Goal: Information Seeking & Learning: Find contact information

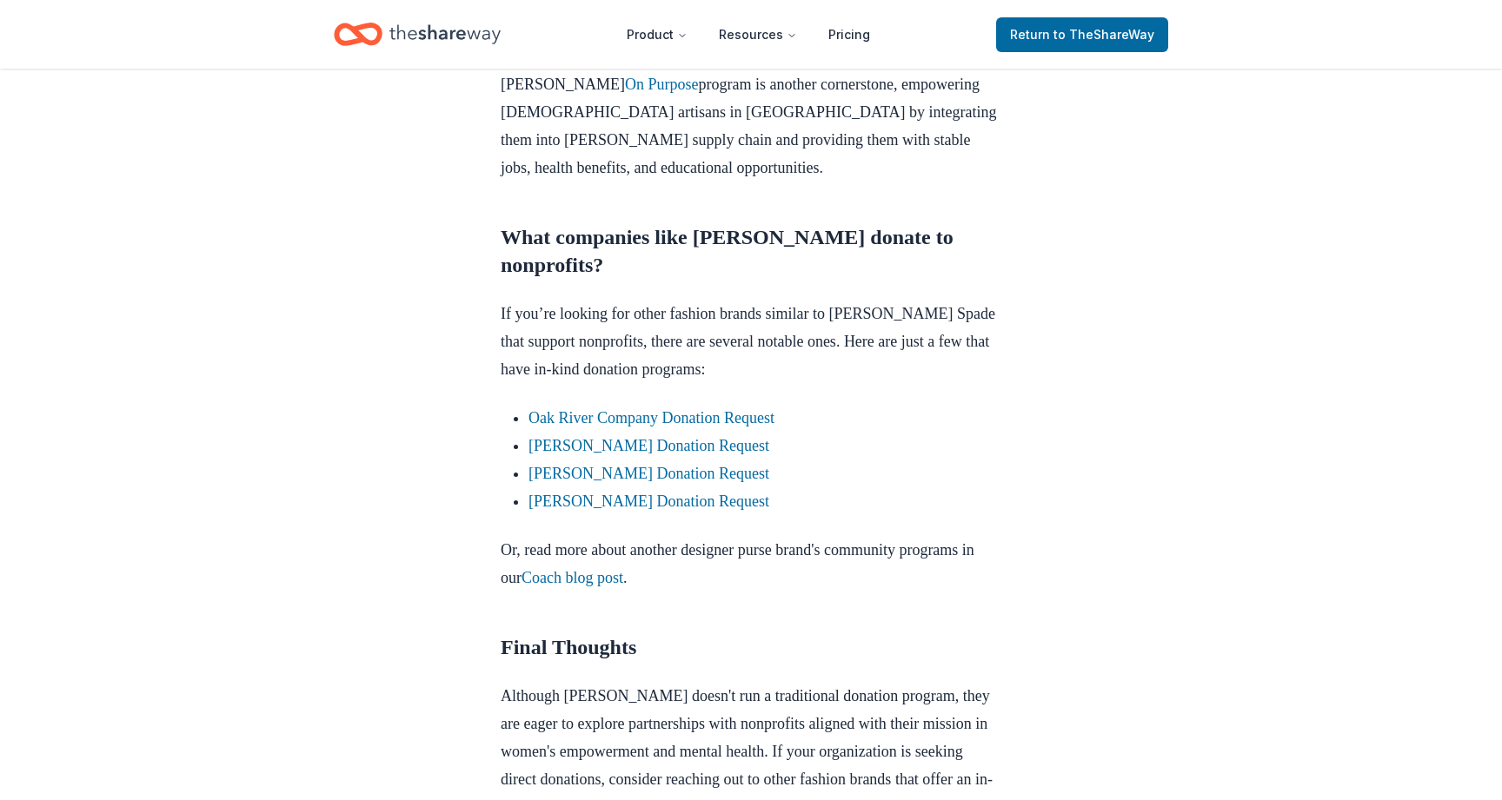
scroll to position [1323, 0]
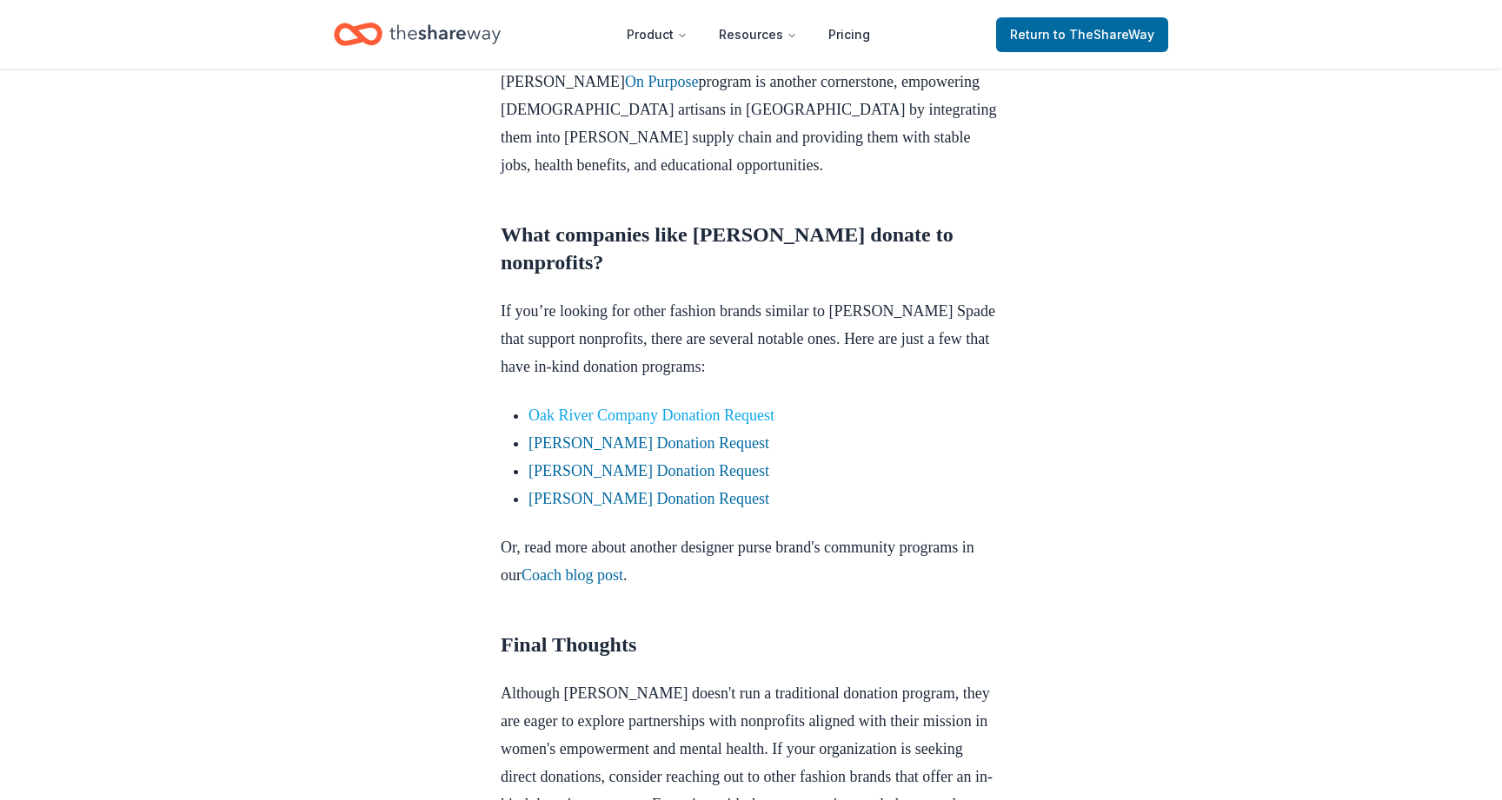
click at [577, 414] on link "Oak River Company Donation Request" at bounding box center [651, 415] width 246 height 17
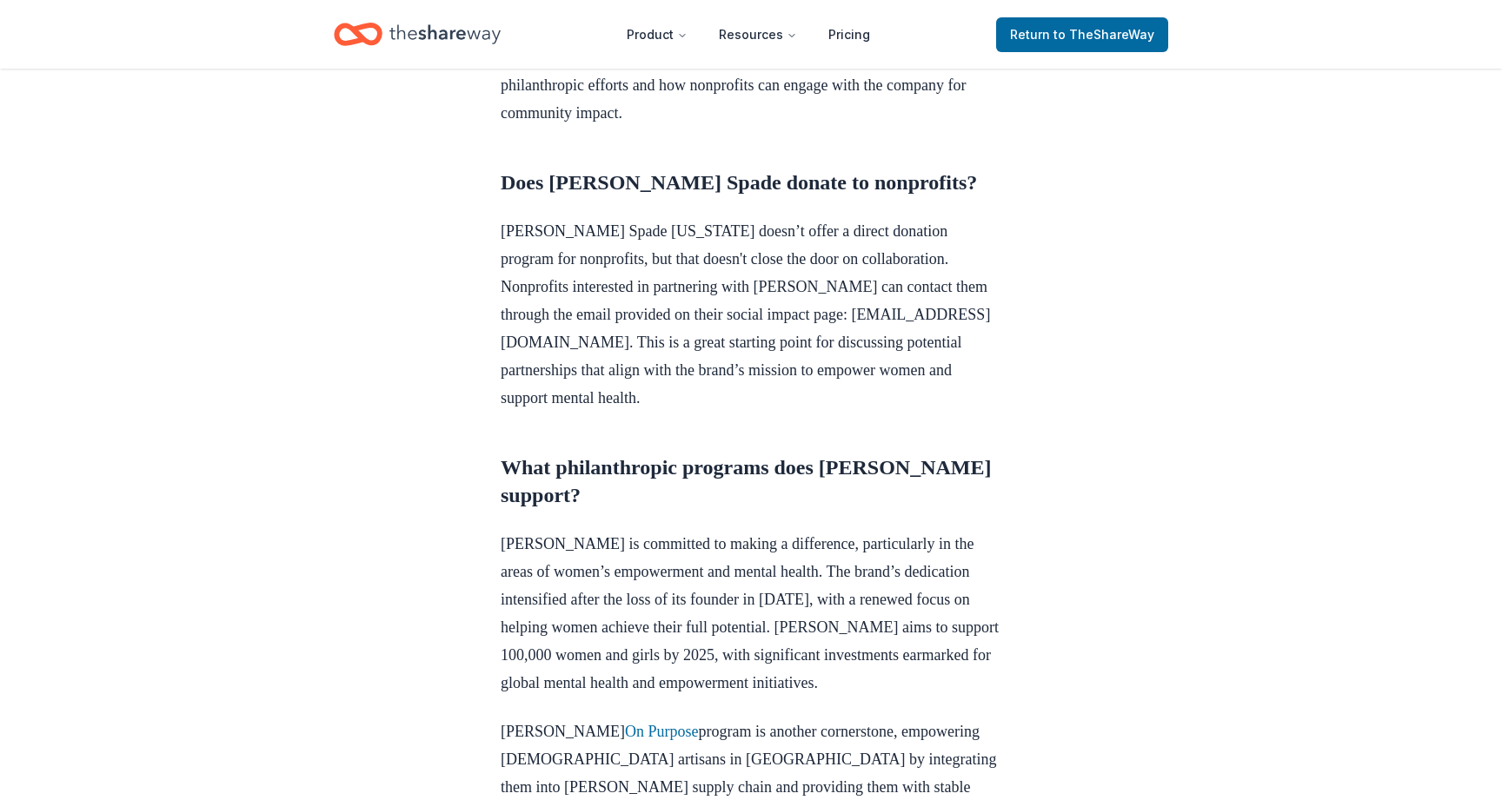
scroll to position [665, 0]
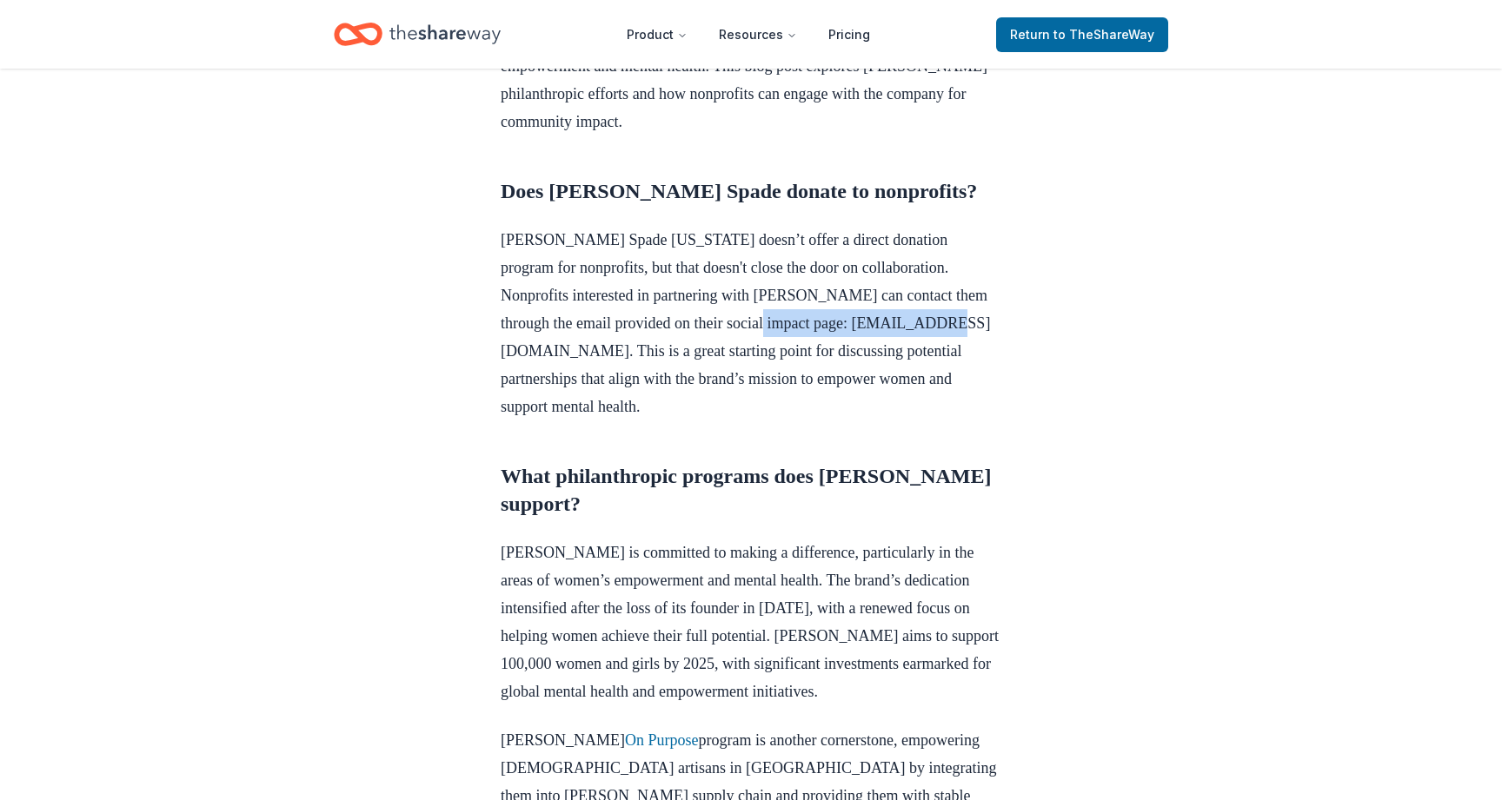
drag, startPoint x: 713, startPoint y: 318, endPoint x: 502, endPoint y: 324, distance: 210.4
click at [502, 324] on p "Kate Spade New York doesn’t offer a direct donation program for nonprofits, but…" at bounding box center [751, 323] width 501 height 195
copy p "socialimpact@katespade.com"
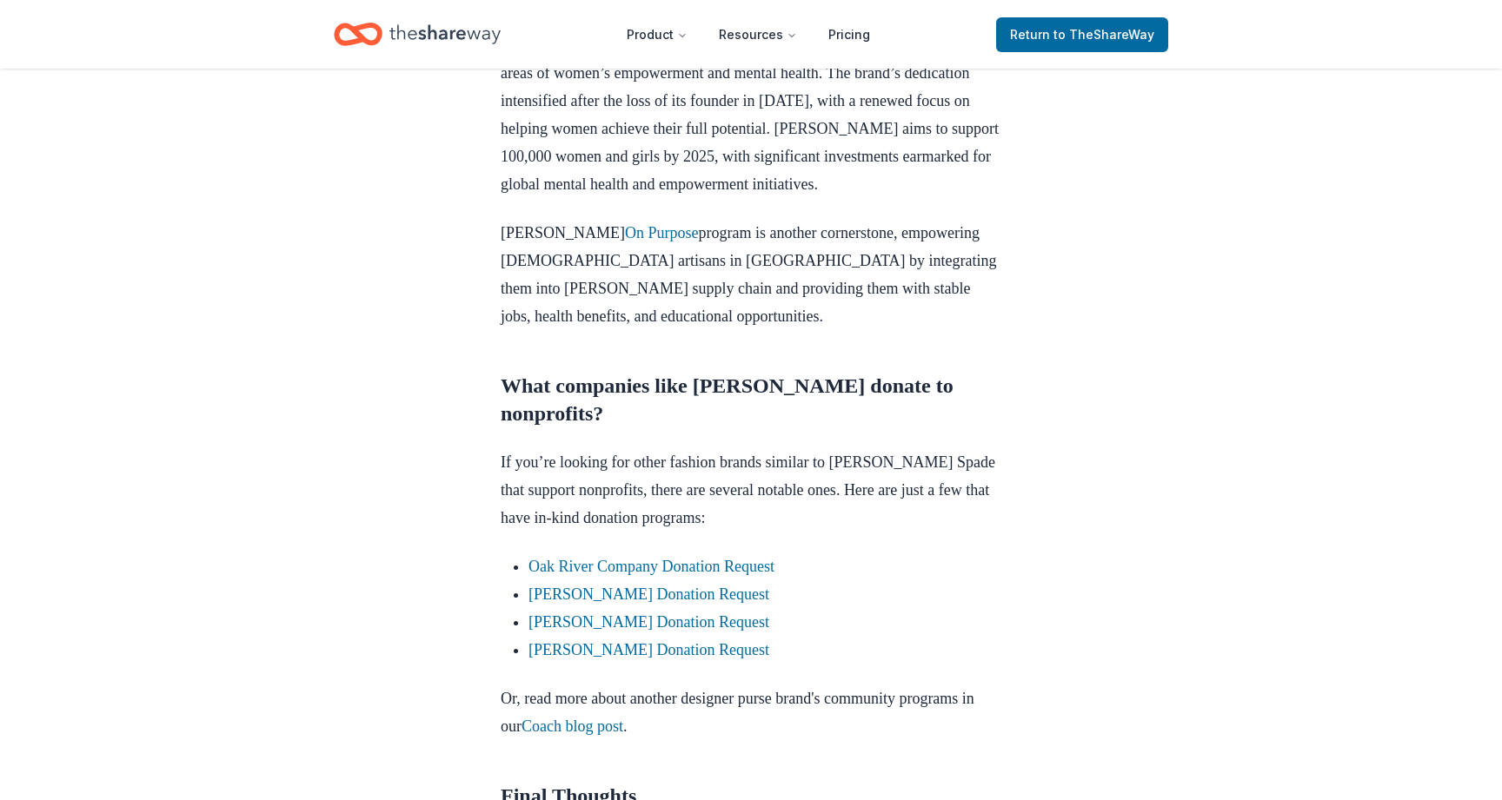
scroll to position [1183, 0]
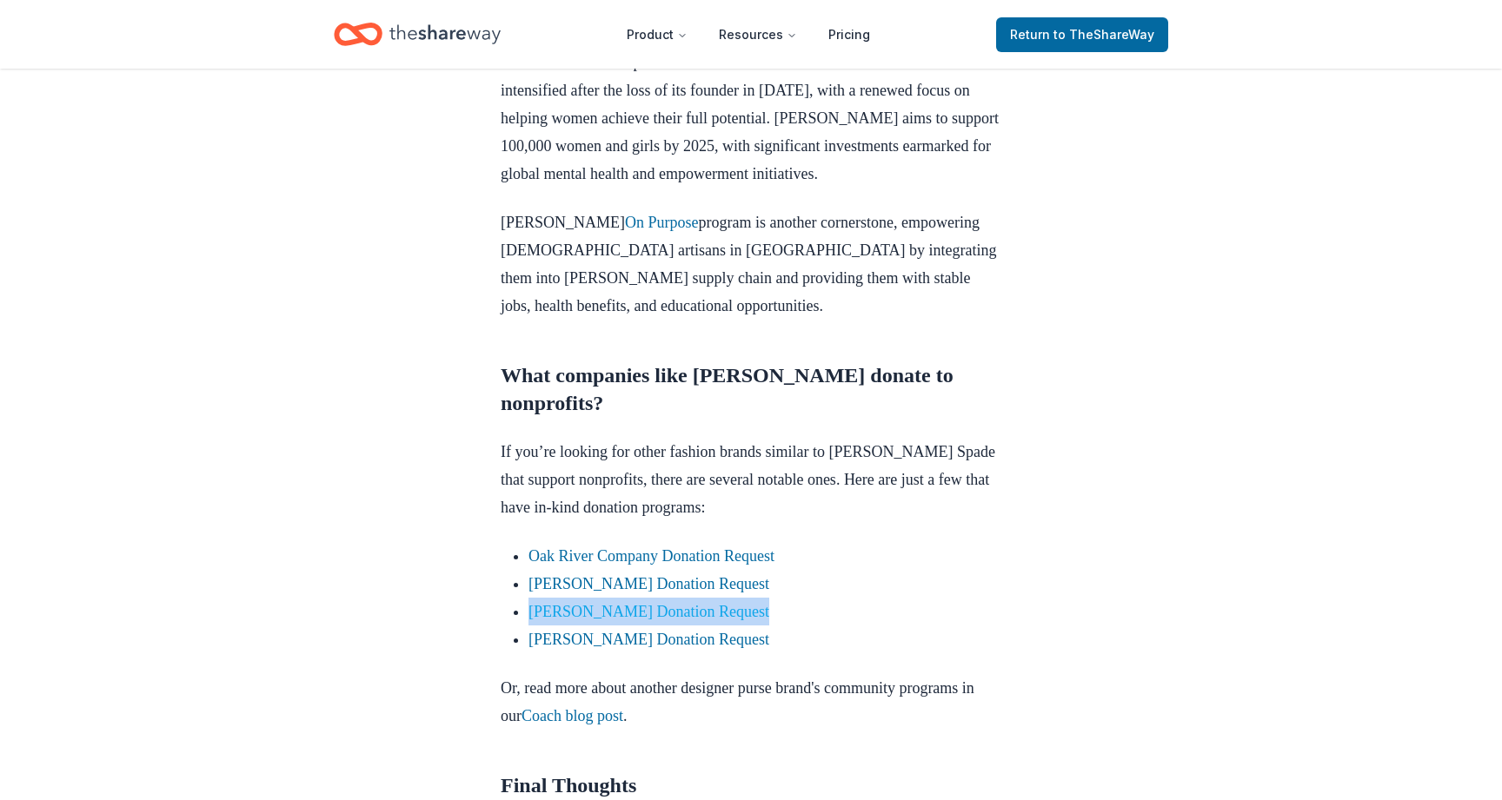
drag, startPoint x: 749, startPoint y: 605, endPoint x: 529, endPoint y: 602, distance: 219.9
click at [529, 602] on li "[PERSON_NAME] Donation Request" at bounding box center [764, 612] width 473 height 28
copy link "[PERSON_NAME] Donation Request"
drag, startPoint x: 729, startPoint y: 636, endPoint x: 524, endPoint y: 623, distance: 205.5
click at [524, 623] on ul "Oak River Company Donation Request Kendra Scott Donation Request Jacki Easlick …" at bounding box center [751, 597] width 501 height 111
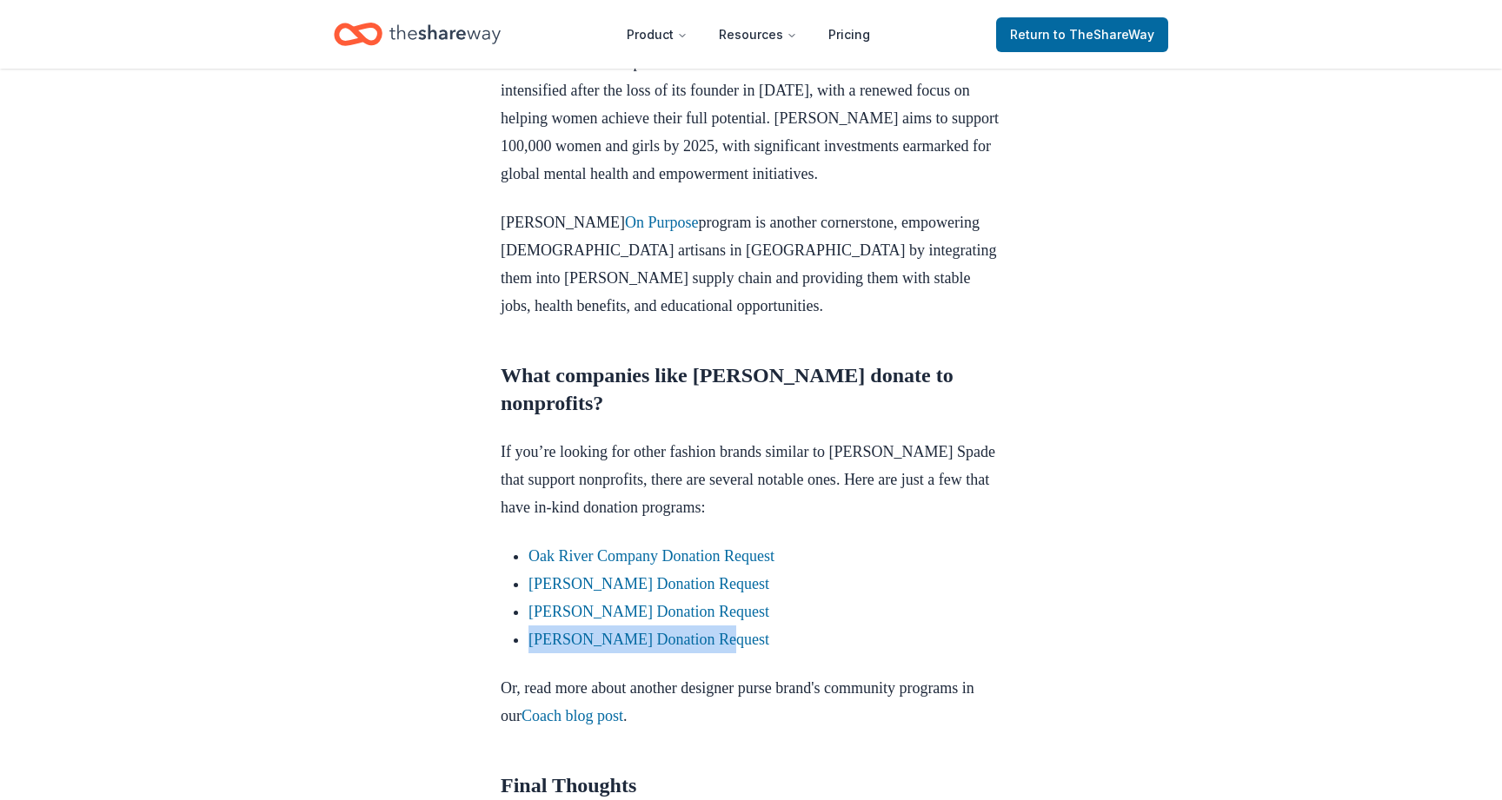
copy link "L.L.Bean Donation Request"
click at [648, 640] on link "L.L.Bean Donation Request" at bounding box center [648, 639] width 241 height 17
click at [623, 713] on link "Coach blog post" at bounding box center [572, 715] width 102 height 17
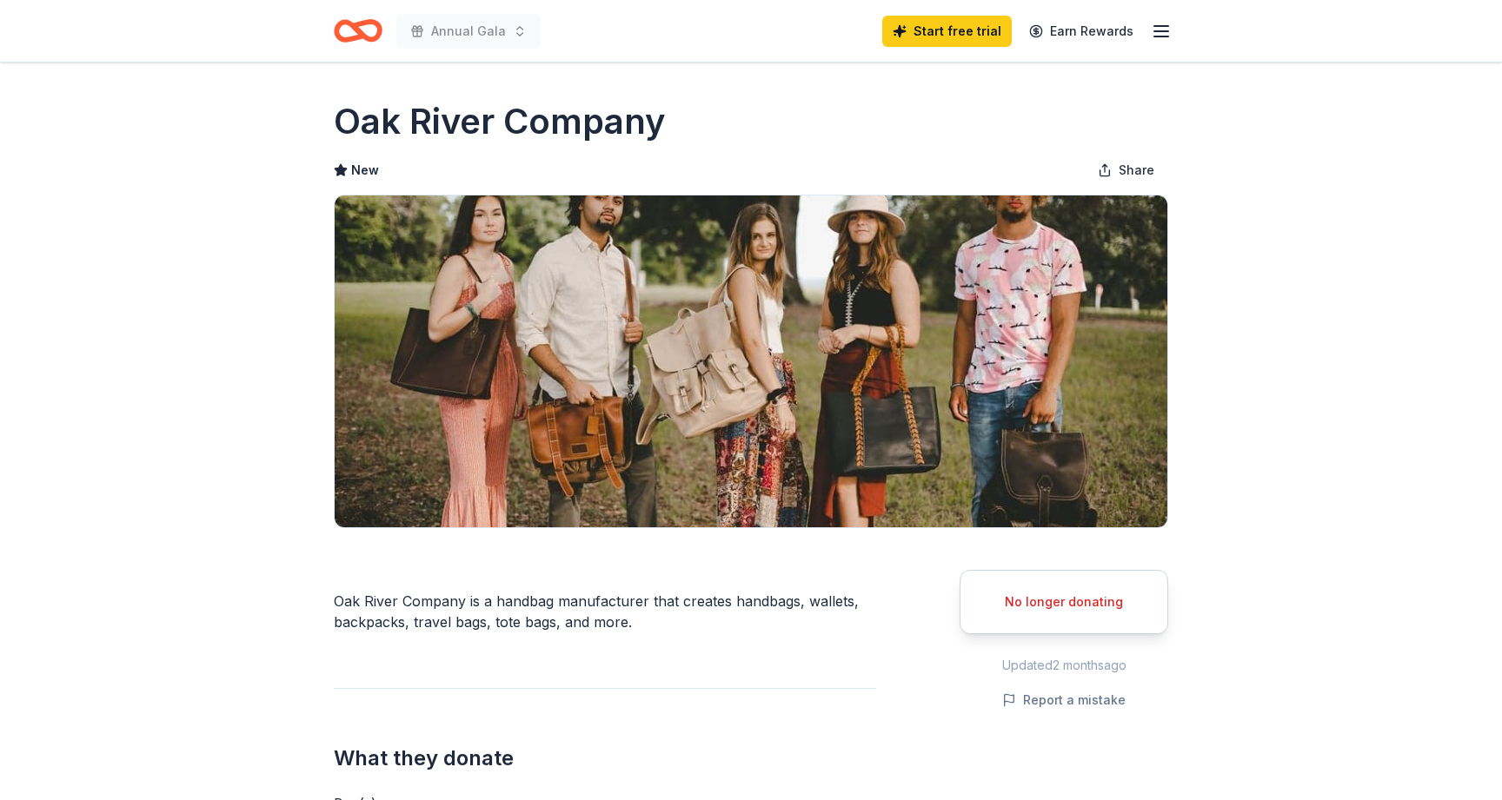
scroll to position [7, 0]
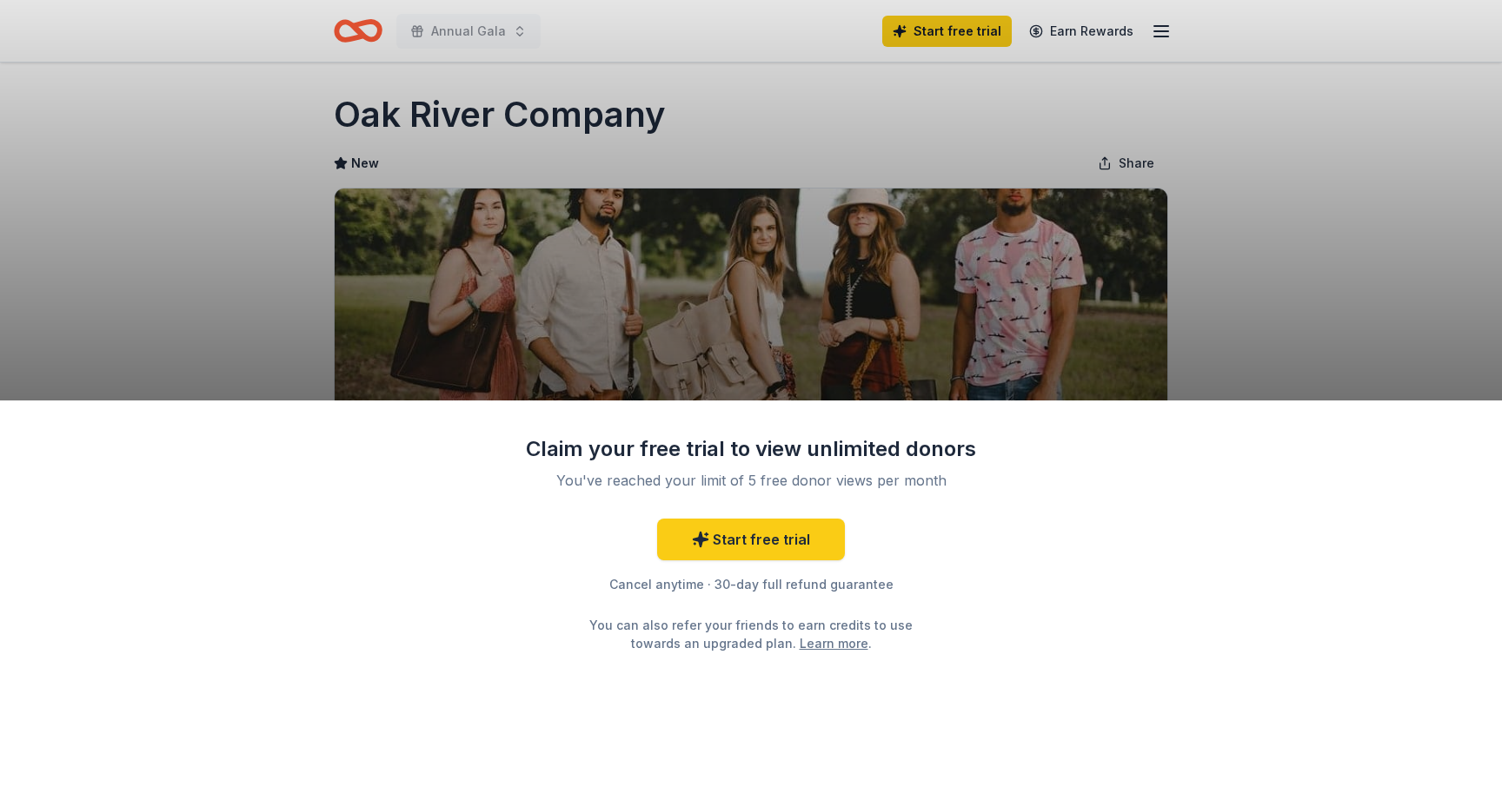
click at [1283, 285] on div "Claim your free trial to view unlimited donors You've reached your limit of 5 f…" at bounding box center [751, 400] width 1502 height 800
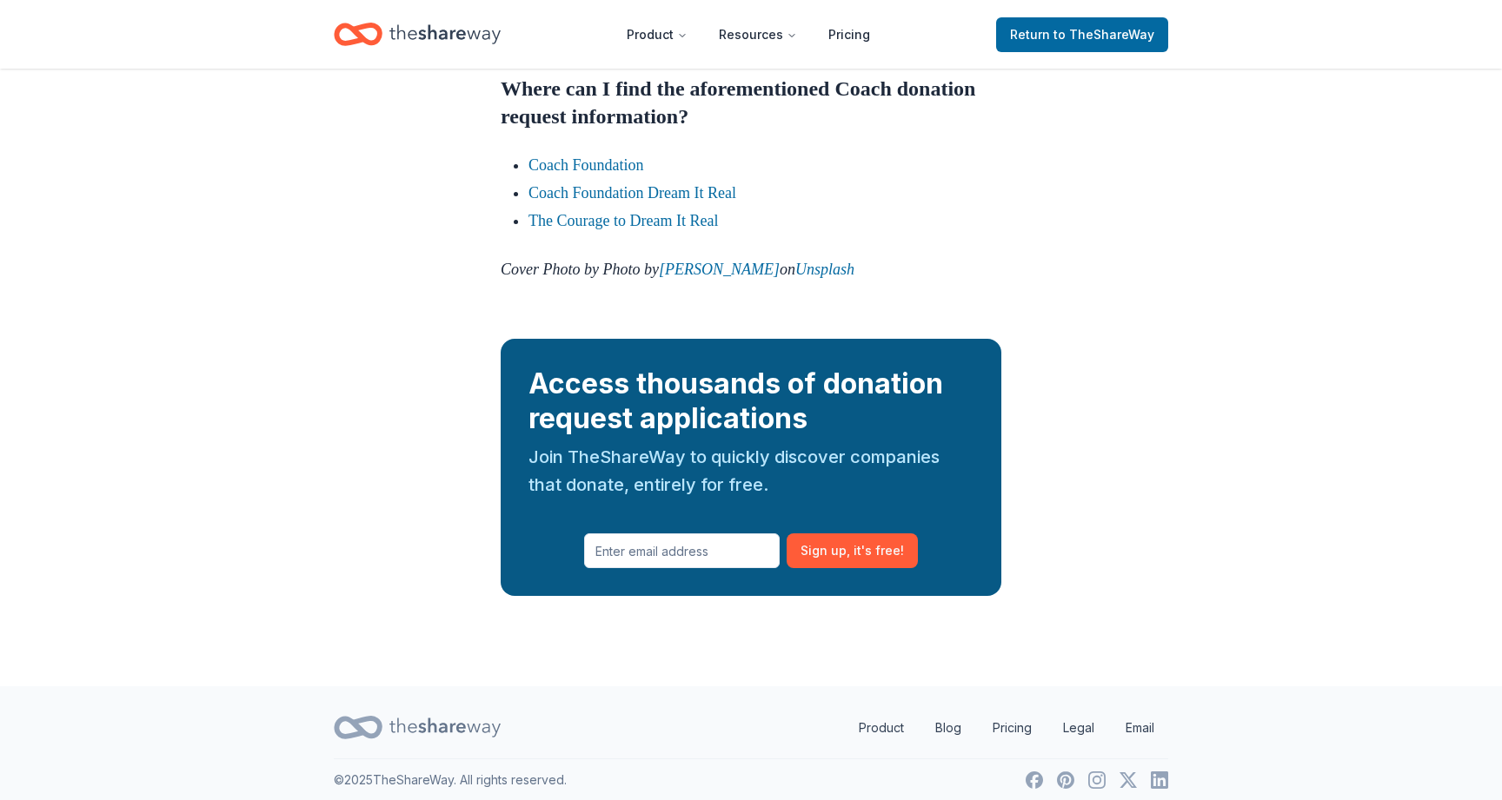
scroll to position [1791, 0]
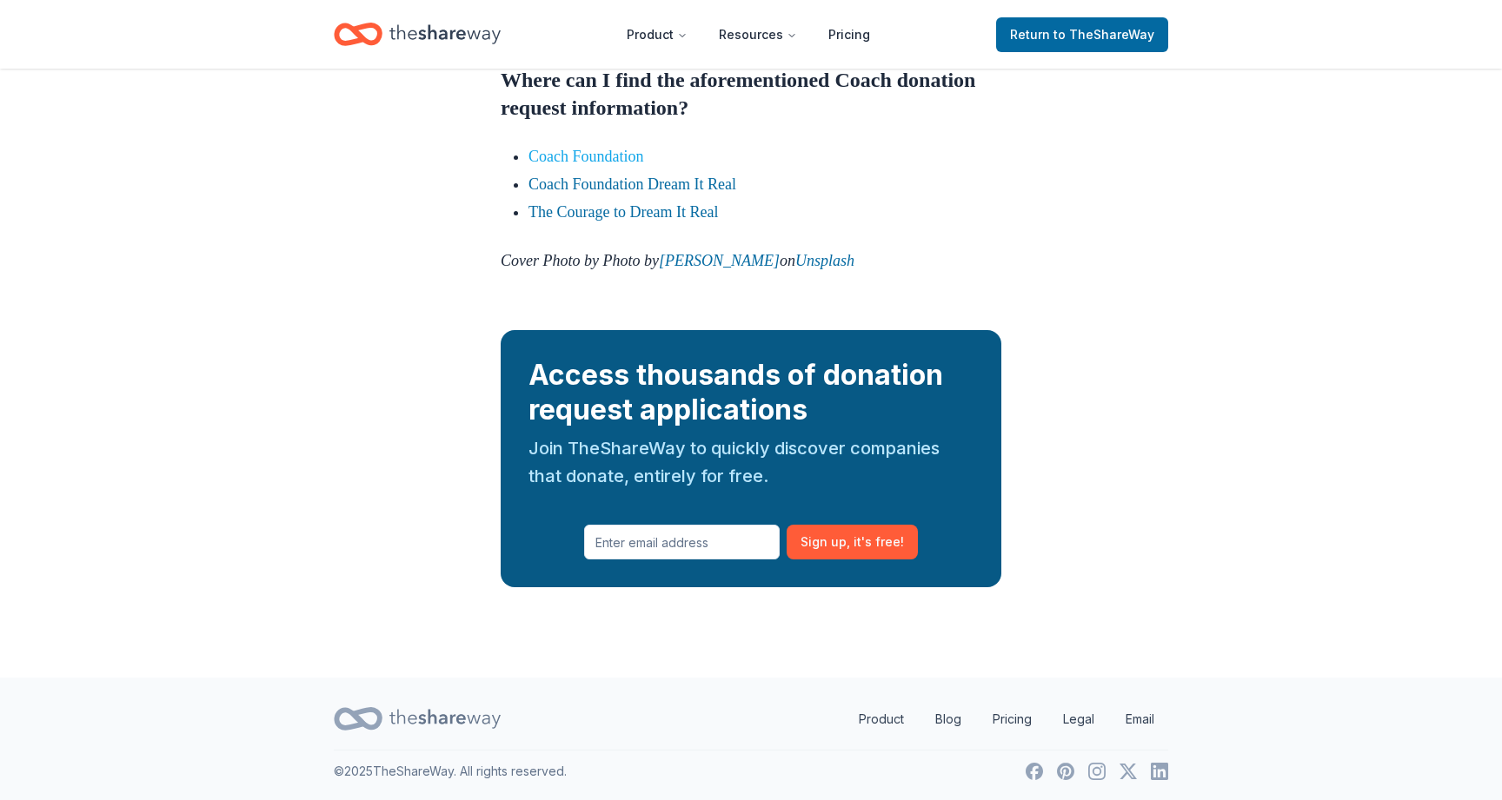
click at [569, 165] on link "Coach Foundation" at bounding box center [586, 156] width 116 height 17
